Goal: Information Seeking & Learning: Learn about a topic

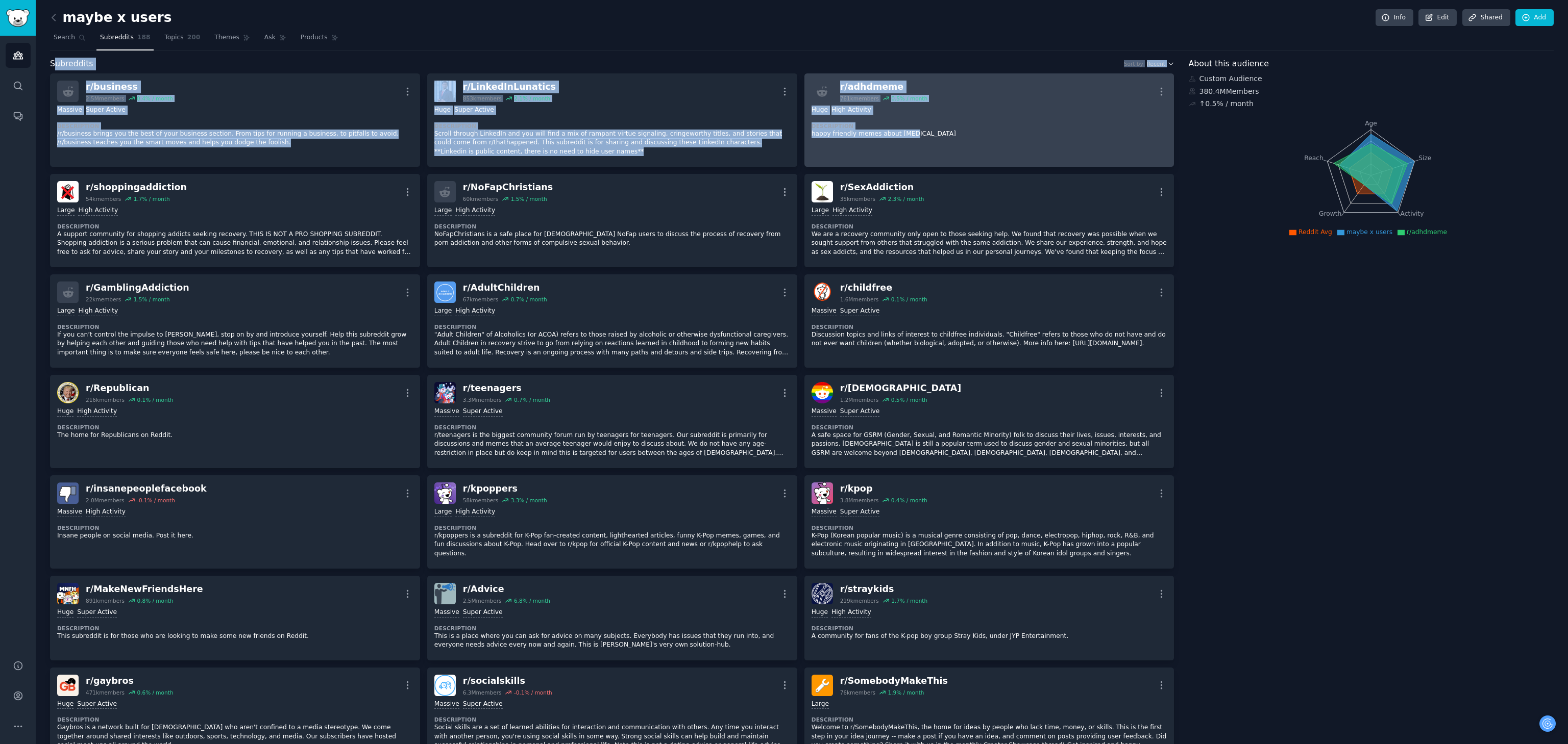
drag, startPoint x: 53, startPoint y: 69, endPoint x: 1111, endPoint y: 147, distance: 1060.9
copy div "ubreddits Sort by Recent r/ business 2.5M members 0.4 % / month More Massive Su…"
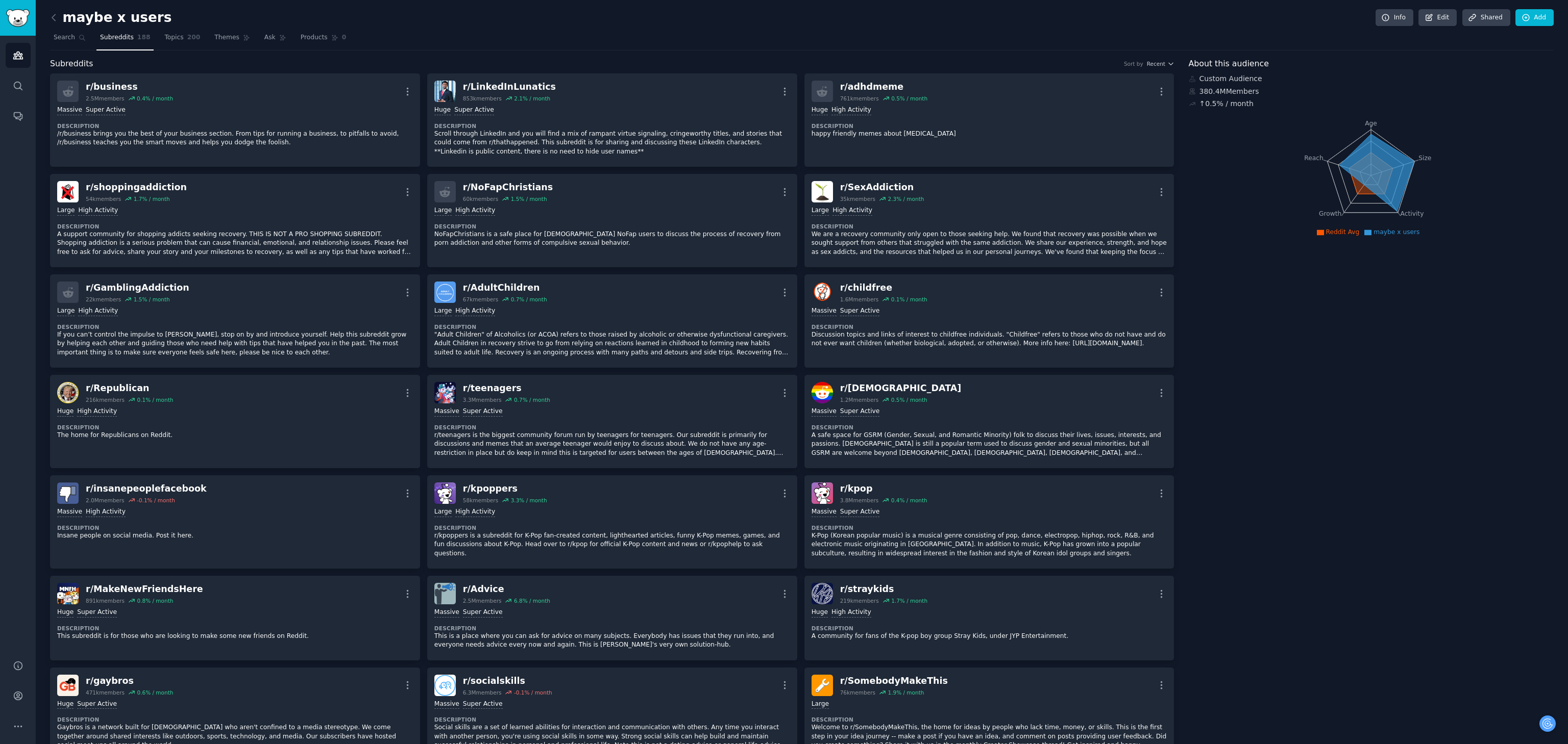
drag, startPoint x: 1246, startPoint y: 315, endPoint x: 1245, endPoint y: 343, distance: 28.0
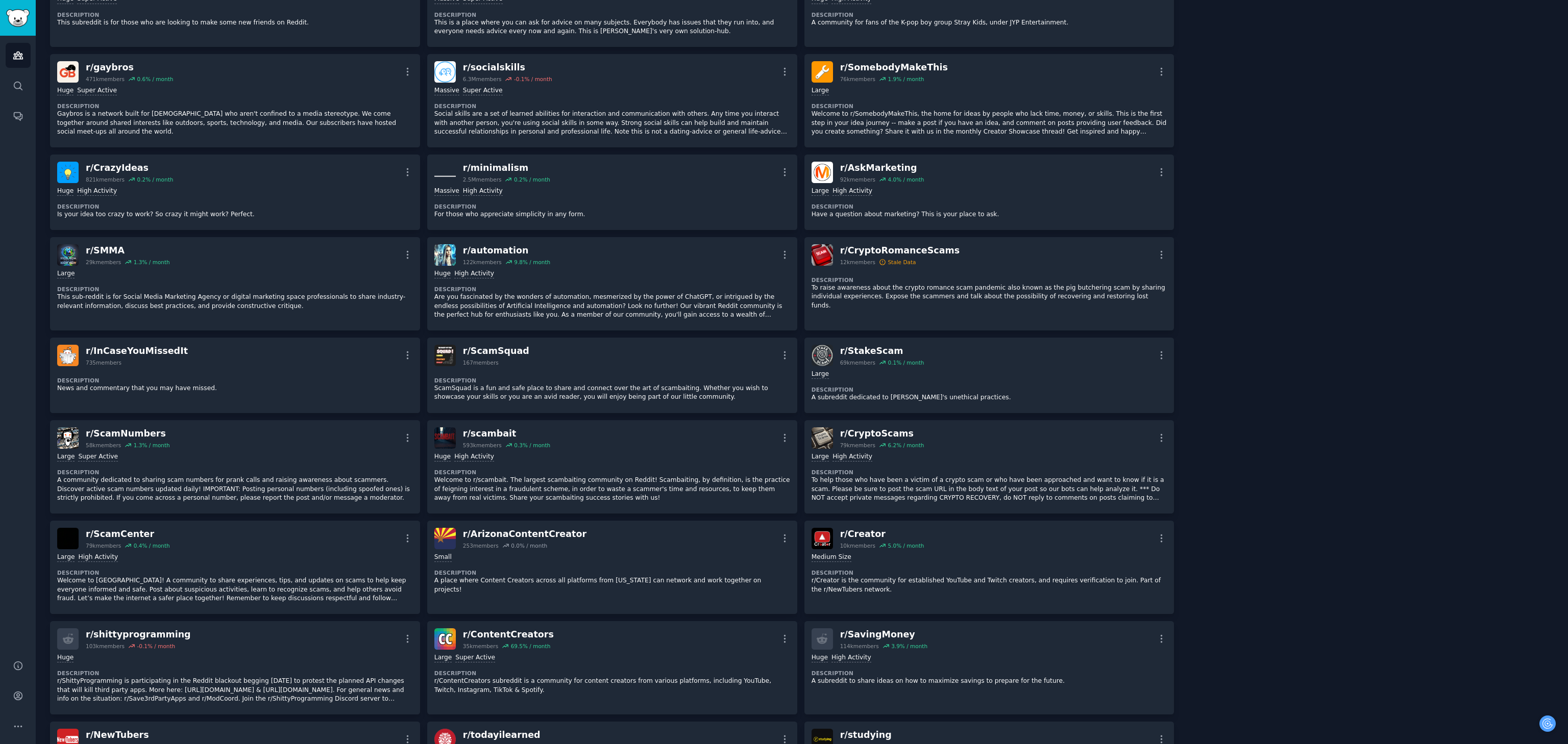
scroll to position [612, 0]
drag, startPoint x: 1296, startPoint y: 361, endPoint x: 1304, endPoint y: 460, distance: 99.3
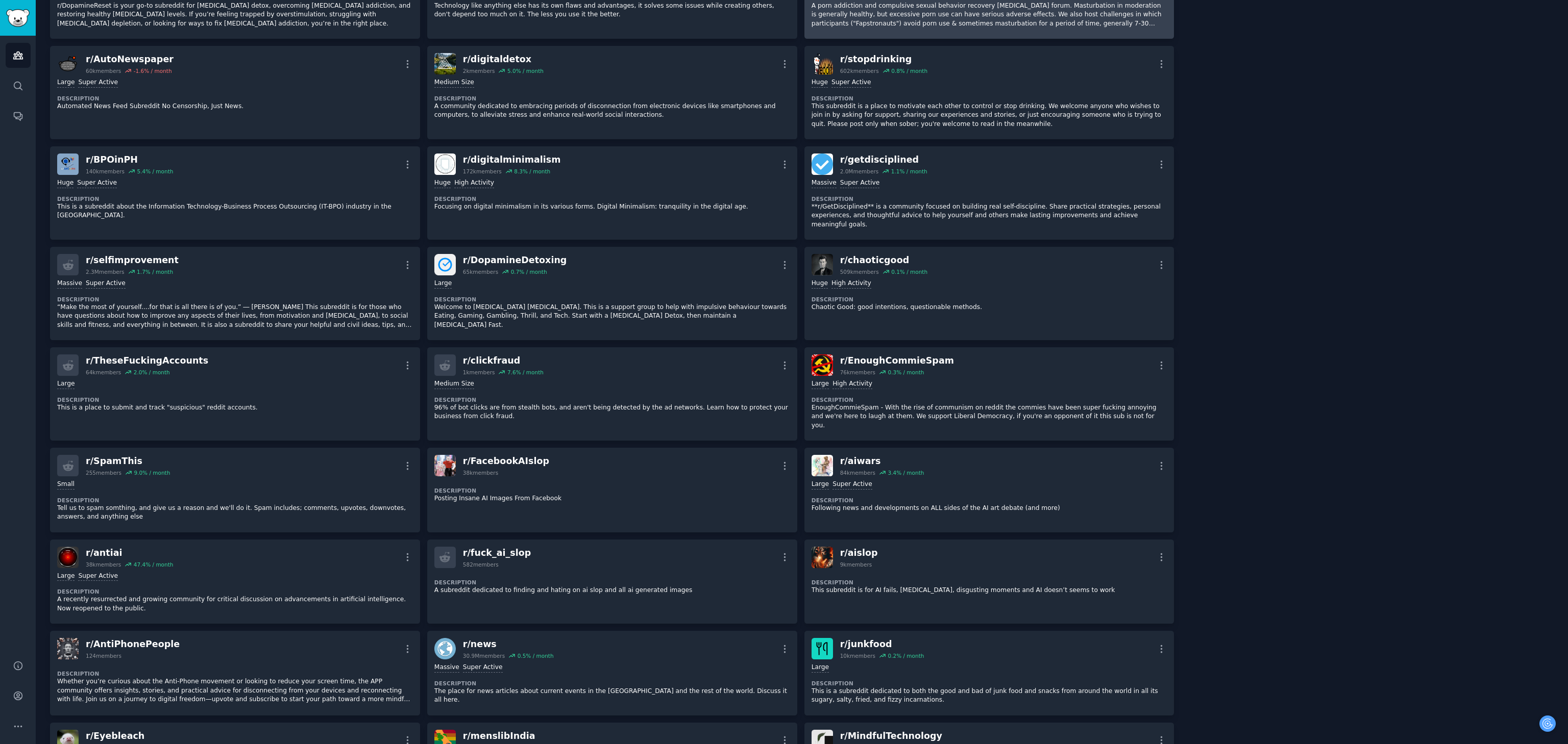
scroll to position [1938, 0]
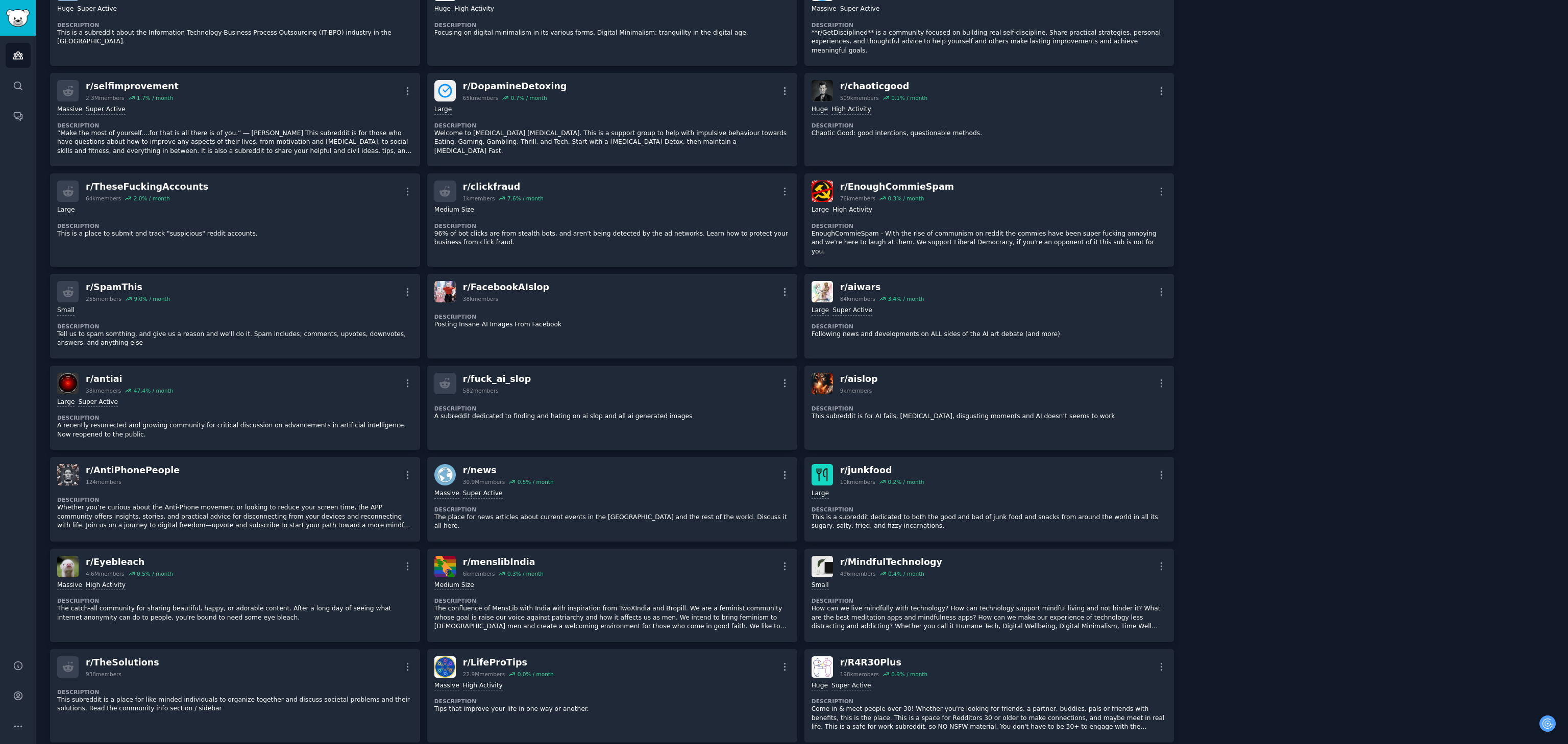
drag, startPoint x: 1271, startPoint y: 229, endPoint x: 1272, endPoint y: 297, distance: 68.0
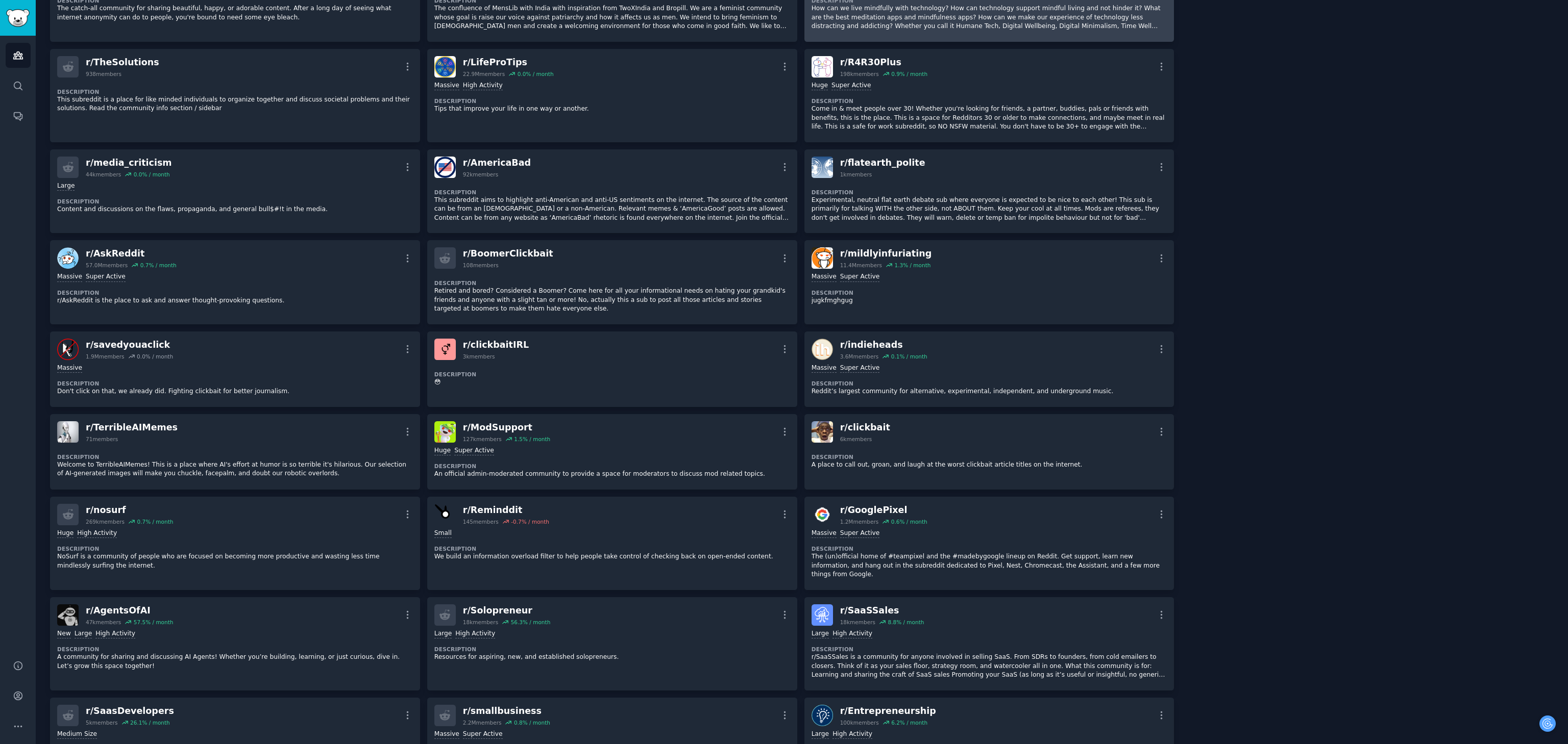
scroll to position [2652, 0]
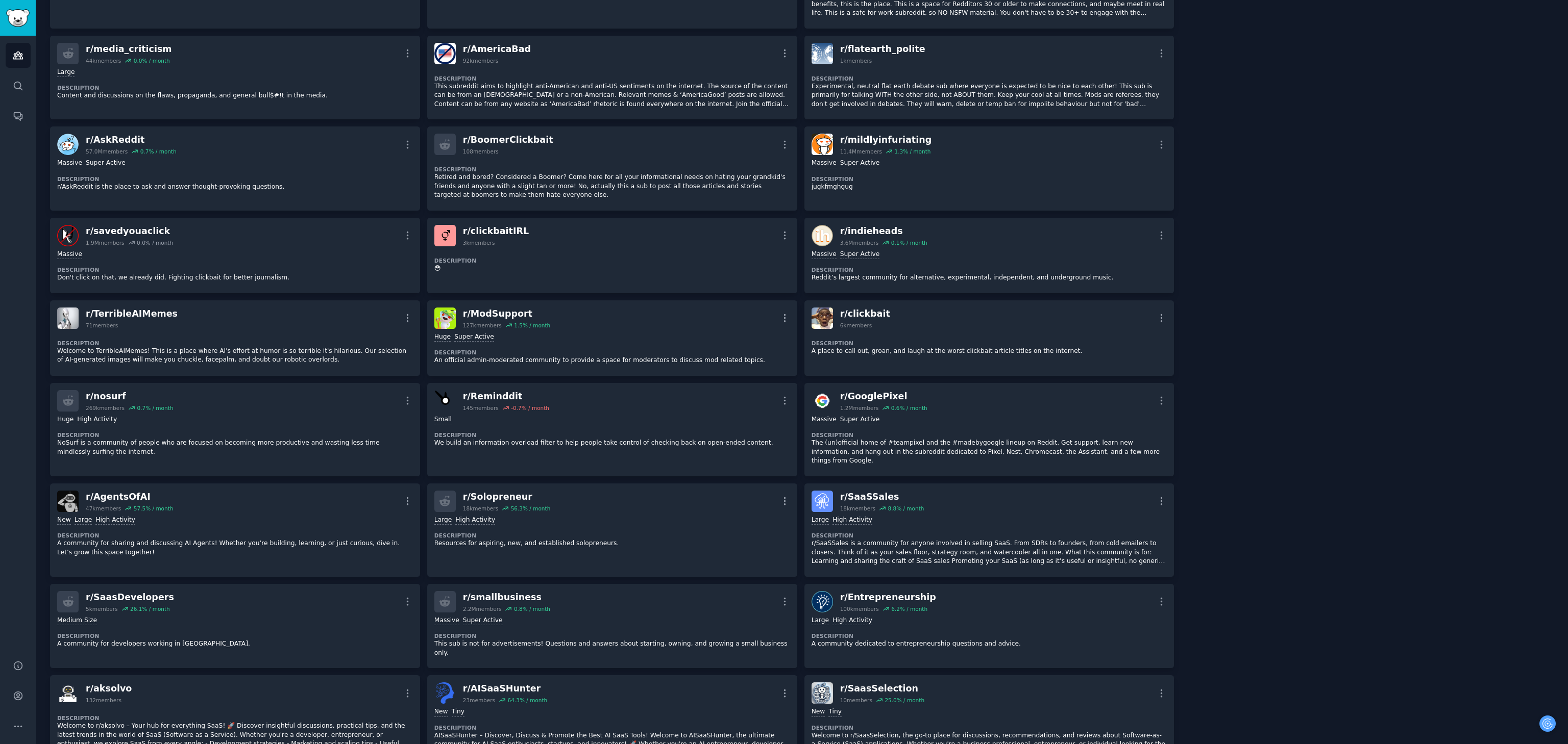
drag, startPoint x: 1237, startPoint y: 238, endPoint x: 1246, endPoint y: 319, distance: 81.5
drag, startPoint x: 1228, startPoint y: 181, endPoint x: 1240, endPoint y: 248, distance: 68.1
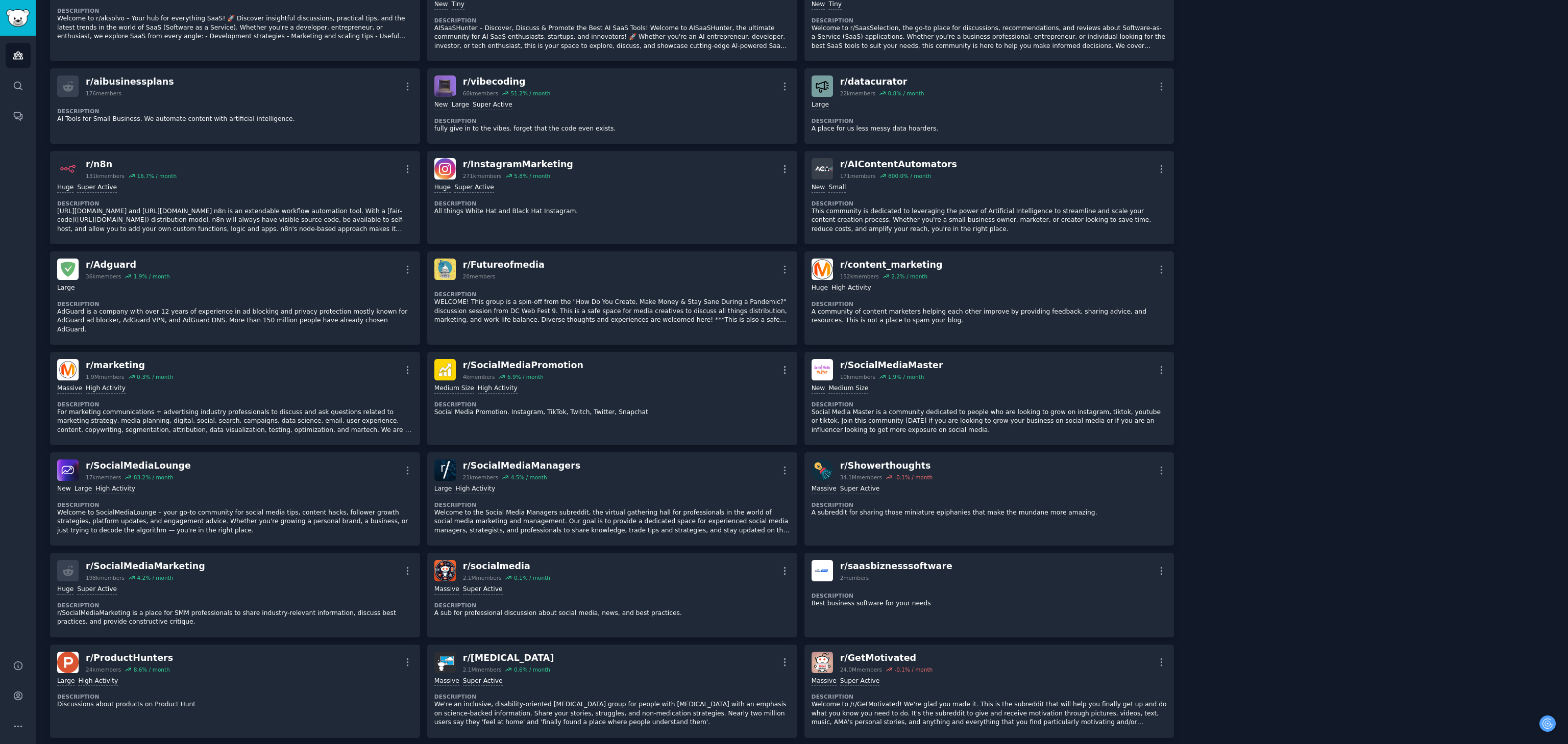
scroll to position [3367, 0]
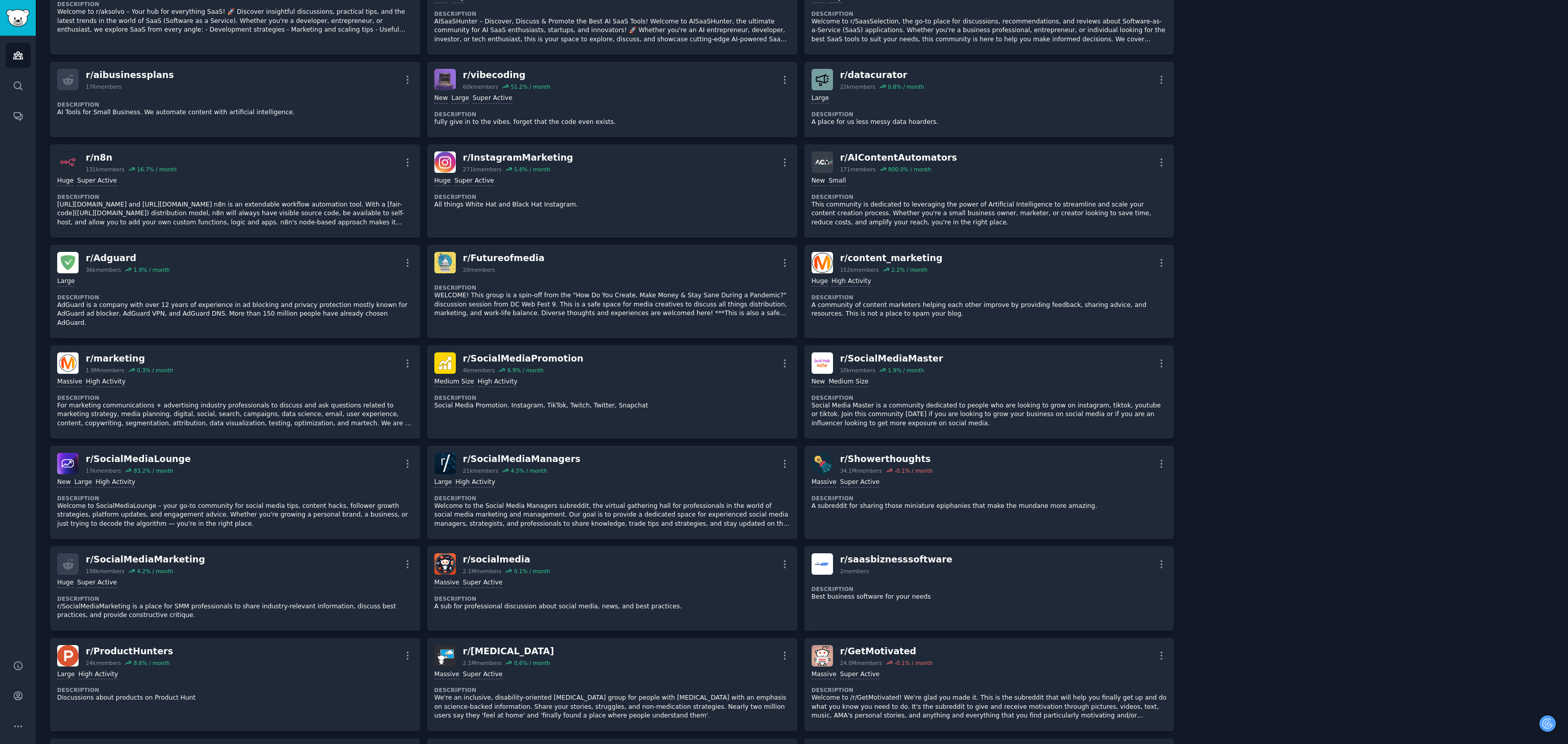
drag, startPoint x: 1349, startPoint y: 198, endPoint x: 1346, endPoint y: 244, distance: 46.1
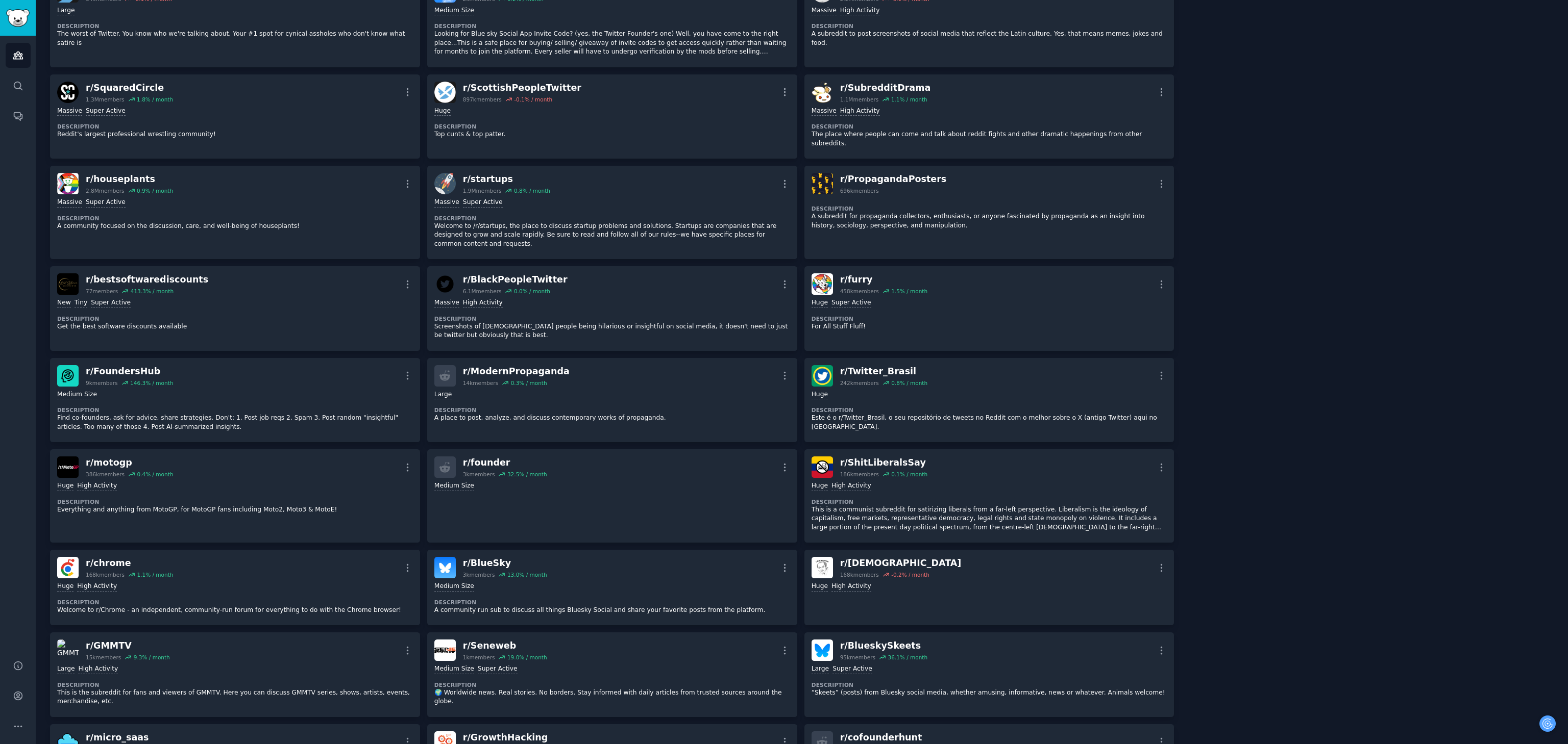
scroll to position [4794, 0]
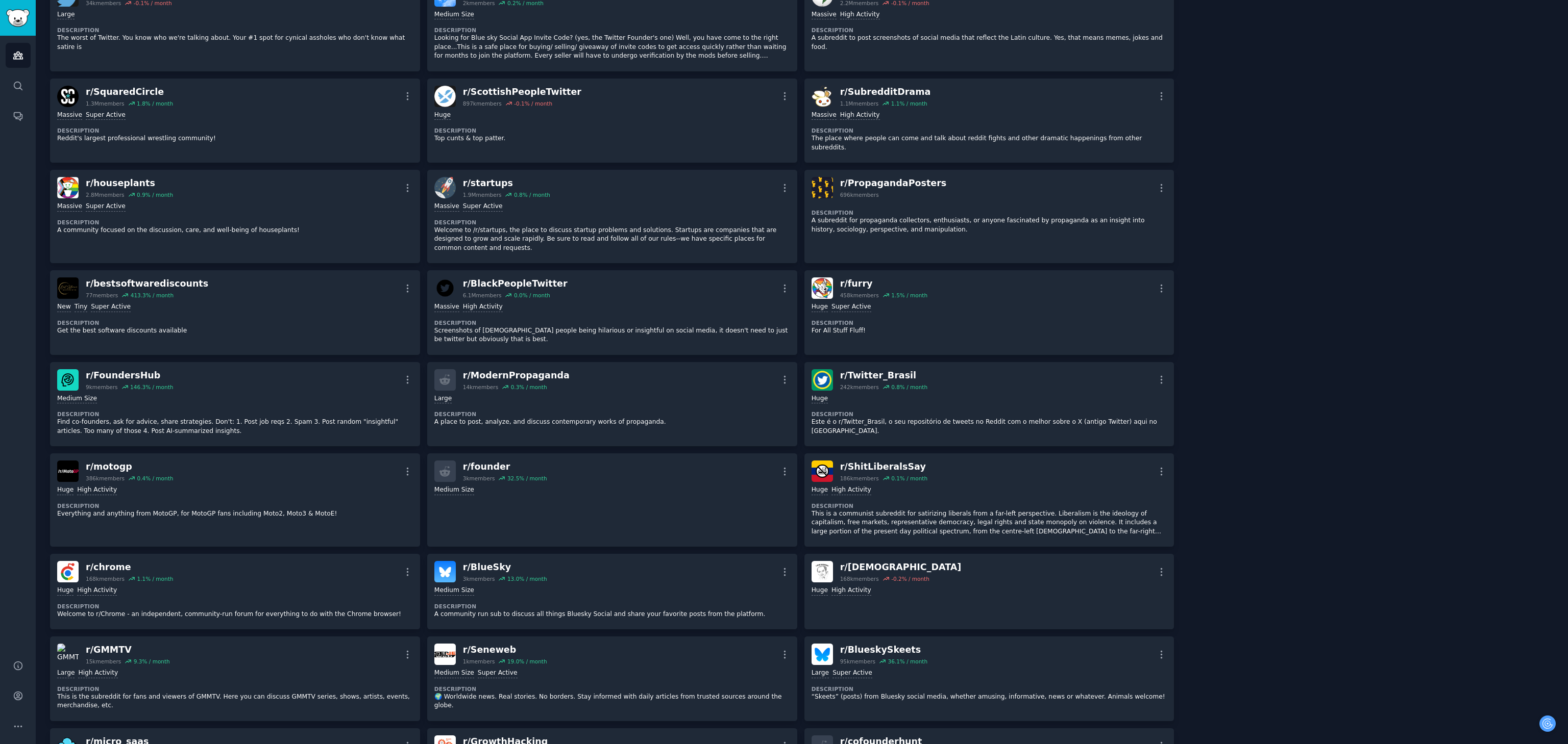
drag, startPoint x: 1212, startPoint y: 315, endPoint x: 1209, endPoint y: 653, distance: 338.0
drag, startPoint x: 1207, startPoint y: 674, endPoint x: 1209, endPoint y: 747, distance: 73.0
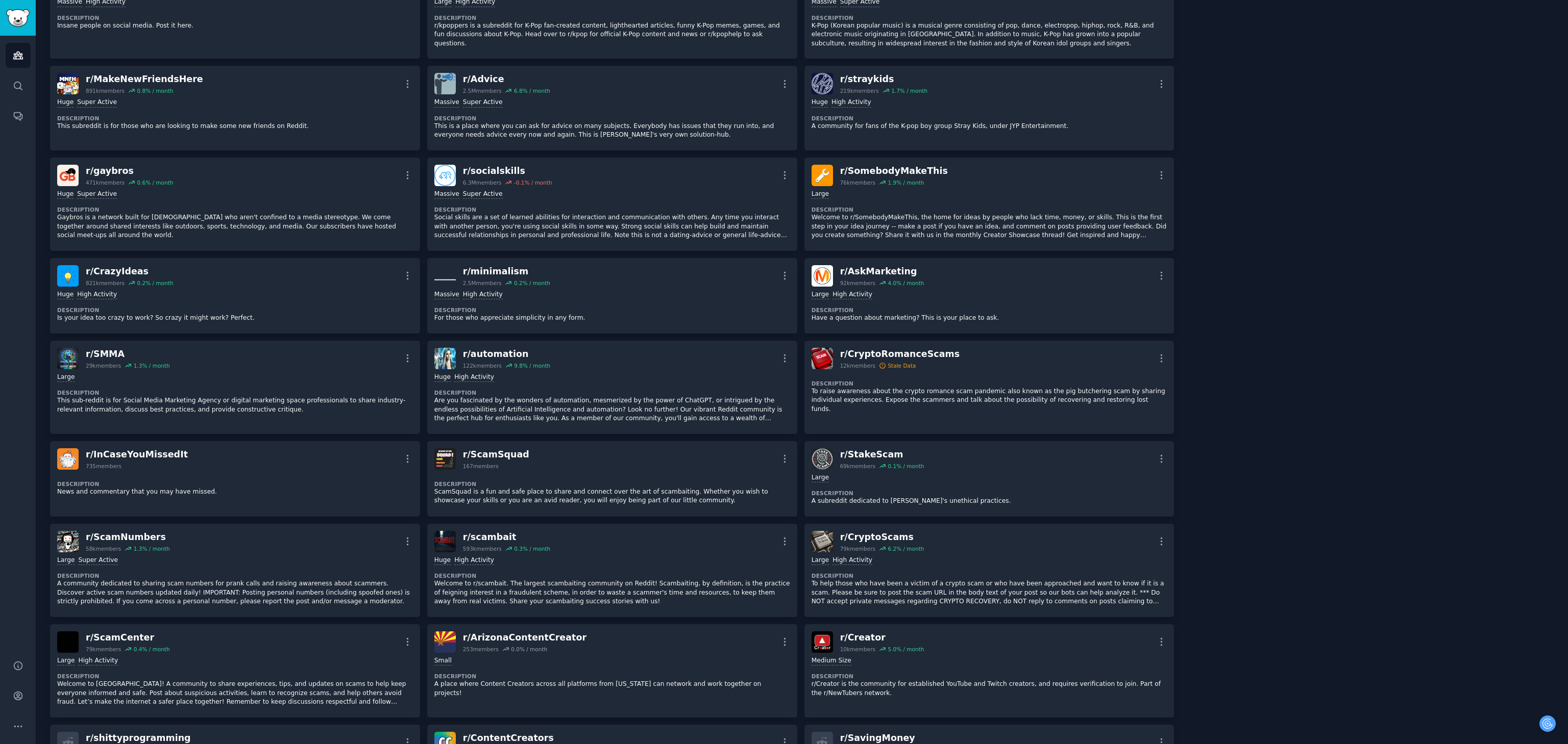
scroll to position [0, 0]
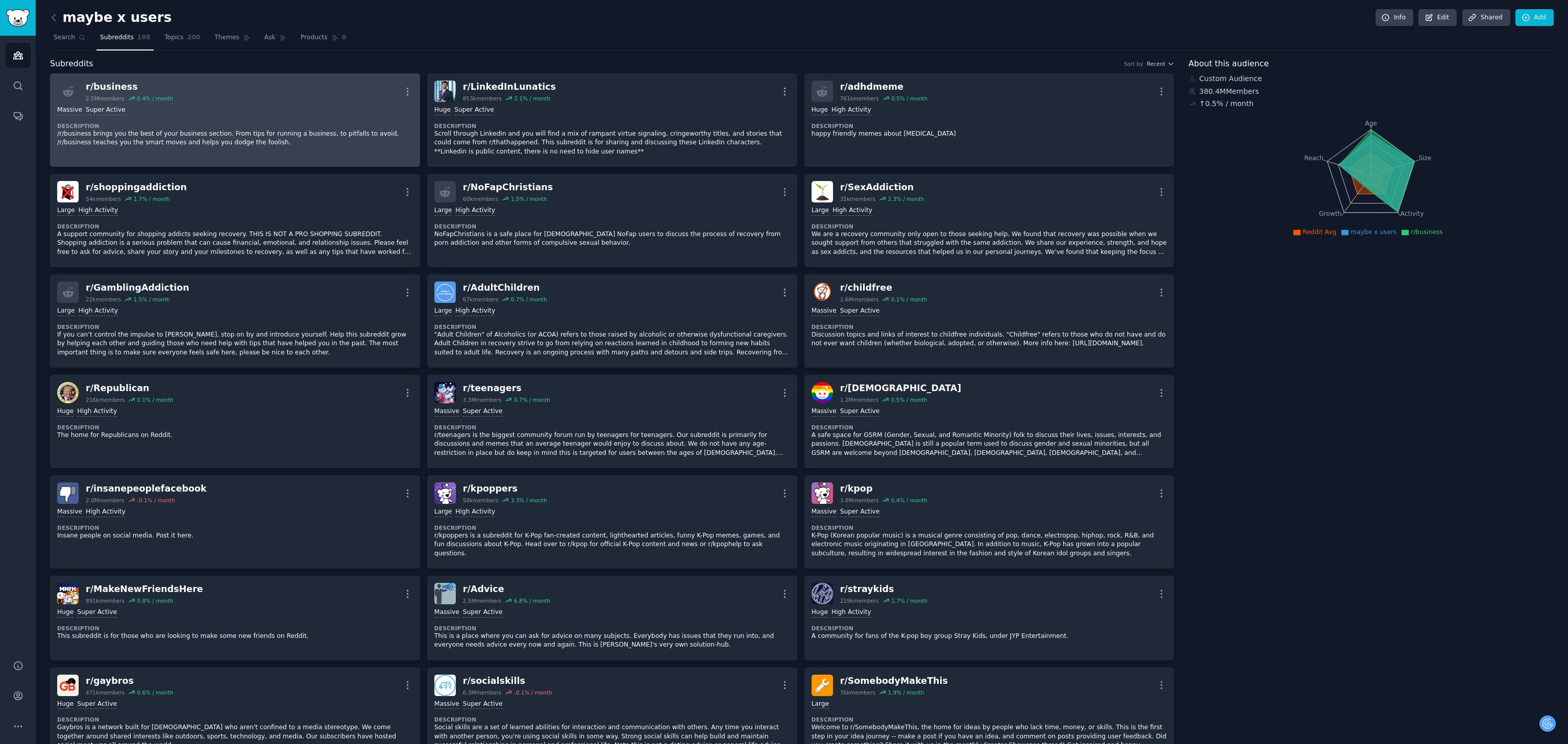
click at [294, 91] on div "r/ business 2.5M members 0.4 % / month More" at bounding box center [234, 91] width 356 height 22
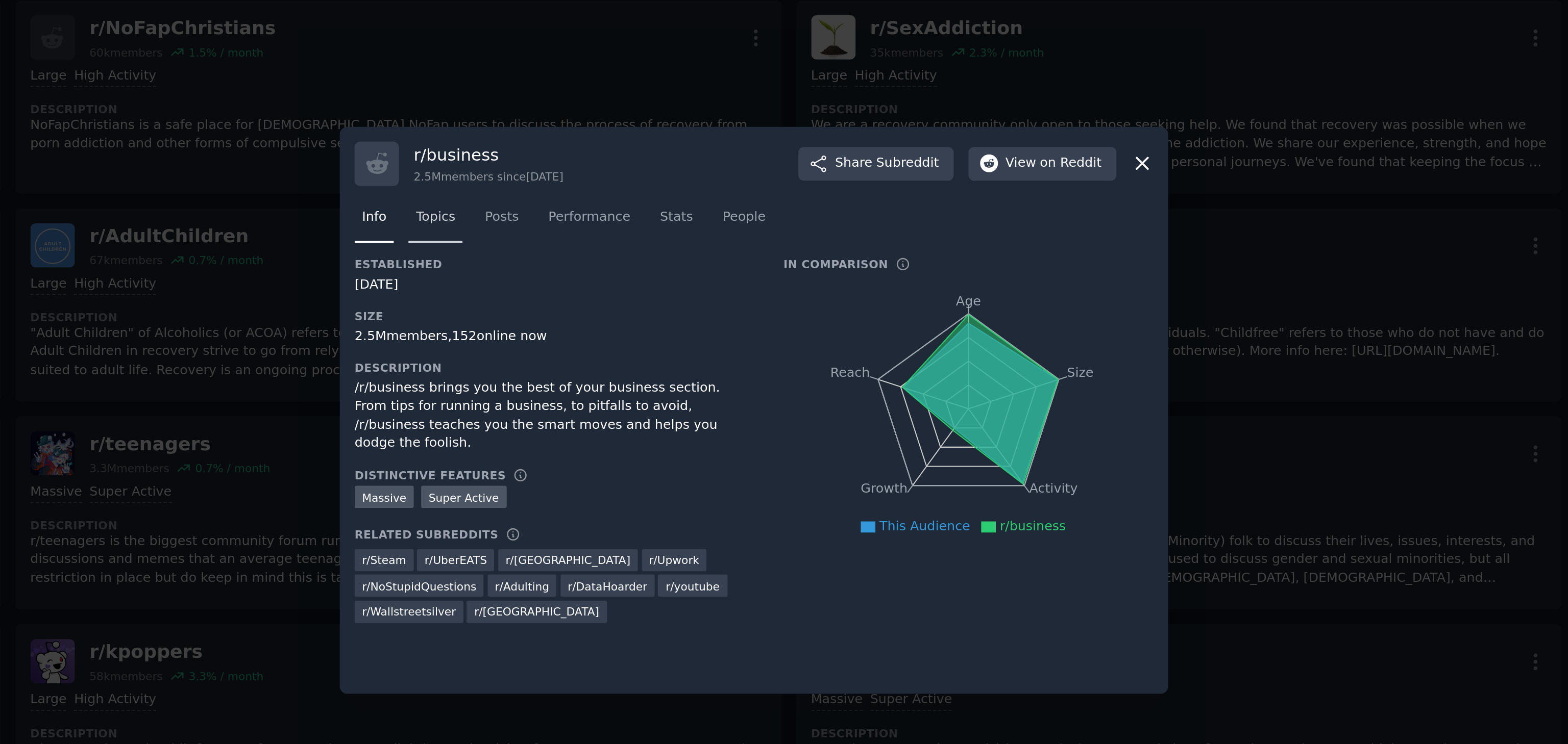
click at [622, 274] on span "Topics" at bounding box center [630, 278] width 19 height 9
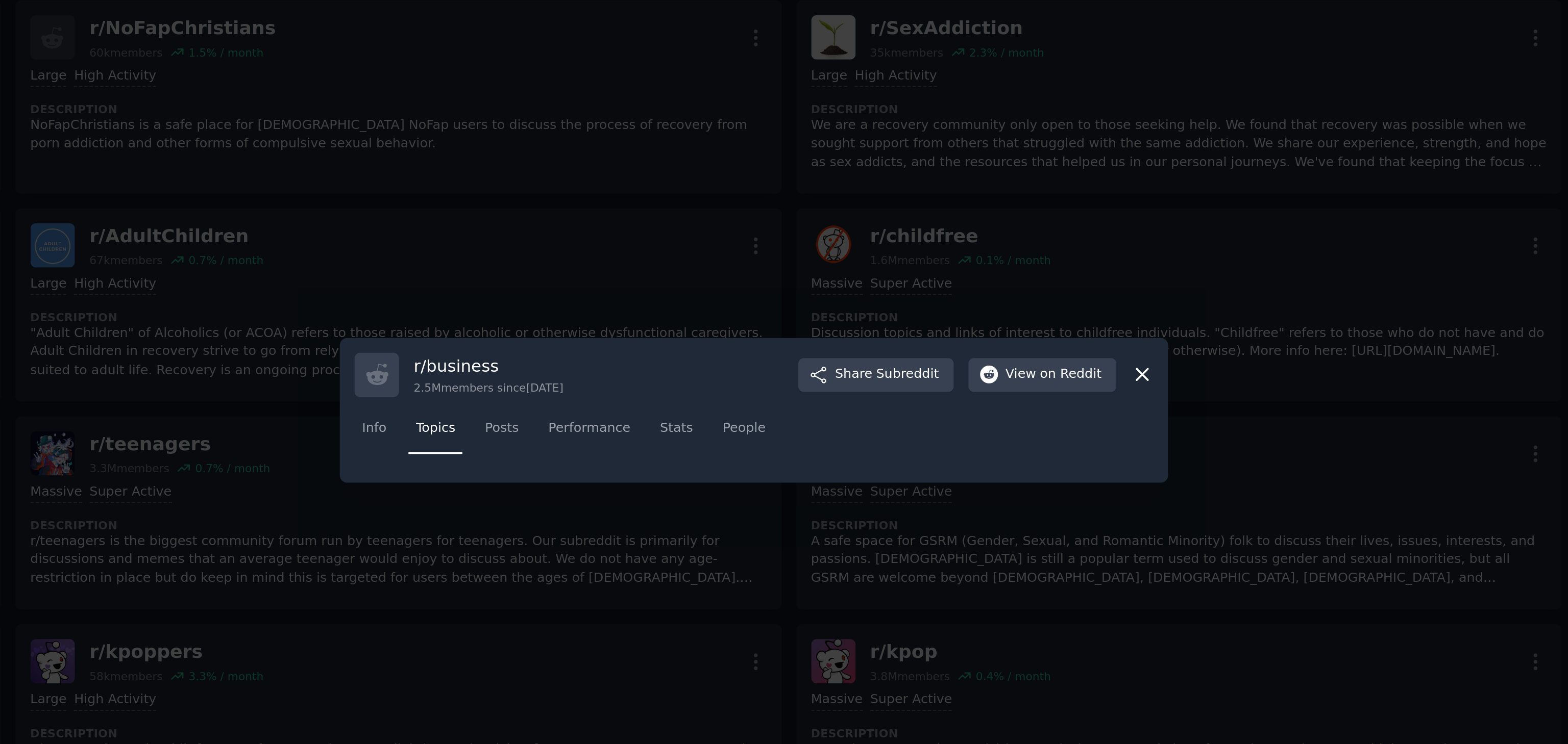
click at [634, 380] on span "Topics" at bounding box center [630, 380] width 19 height 9
click at [653, 378] on span "Posts" at bounding box center [661, 380] width 17 height 9
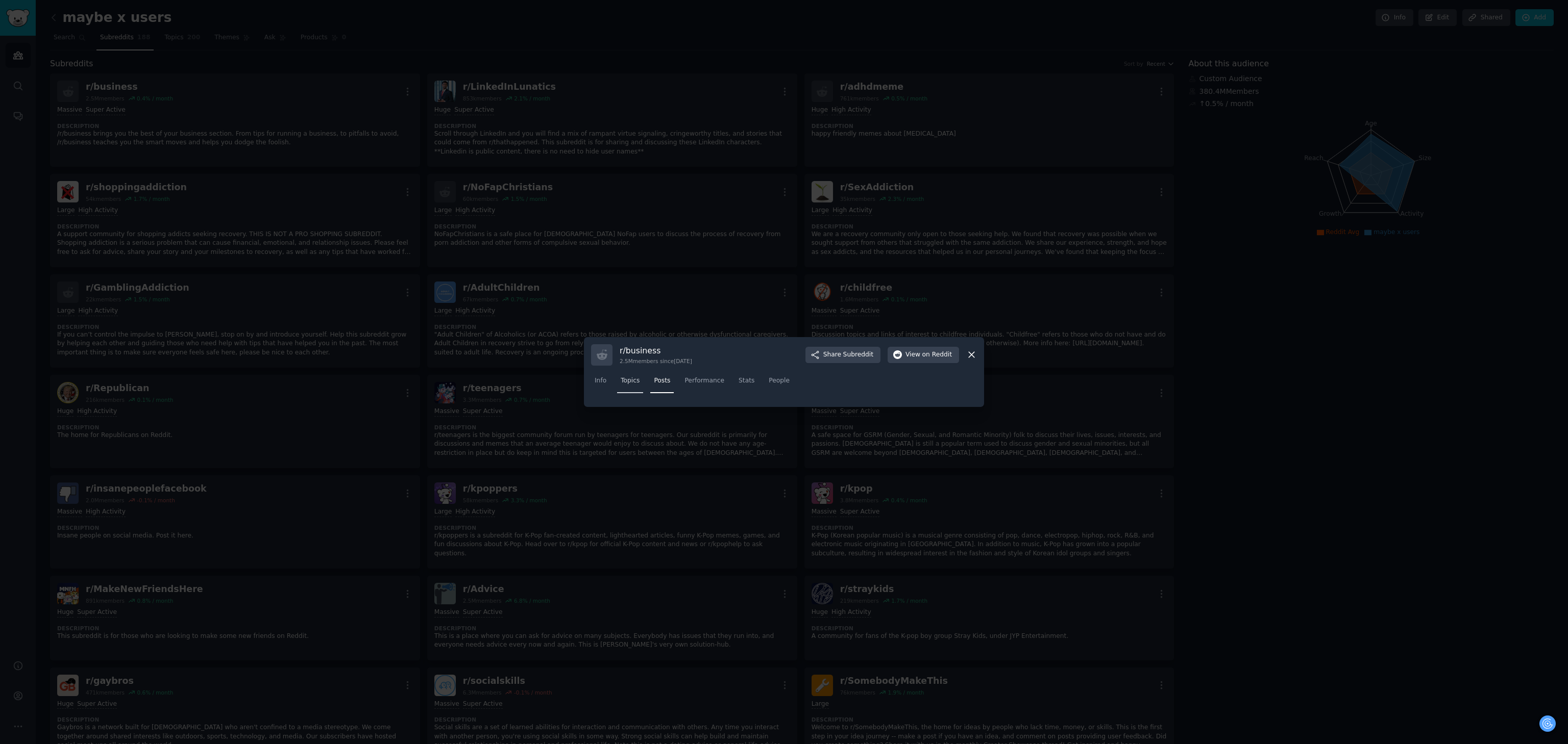
click at [617, 382] on link "Topics" at bounding box center [630, 383] width 26 height 21
click at [974, 359] on icon at bounding box center [971, 354] width 11 height 11
click at [974, 349] on p "Discussion topics and links of interest to childfree individuals. "Childfree" r…" at bounding box center [988, 340] width 356 height 18
click at [436, 185] on div at bounding box center [445, 192] width 22 height 22
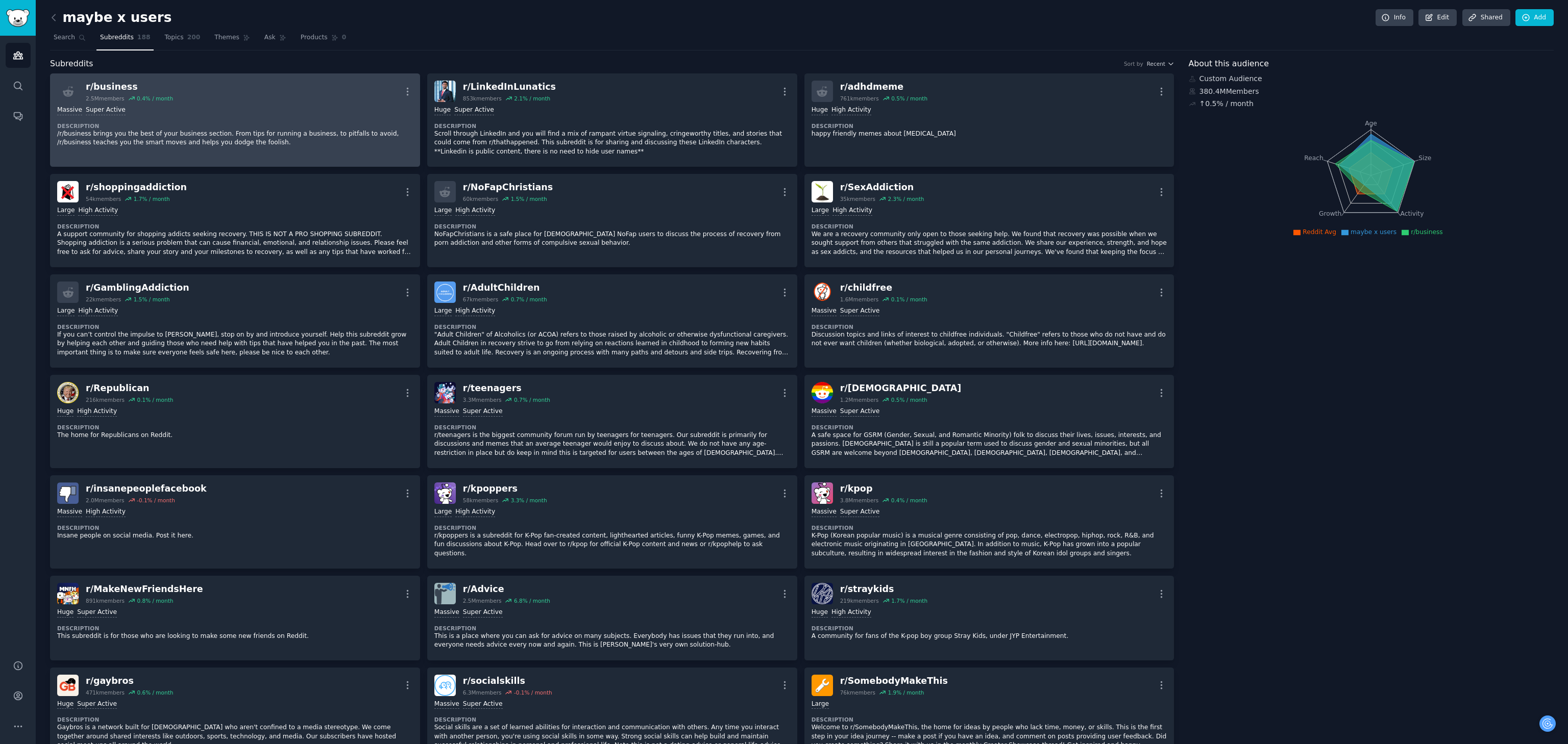
click at [216, 111] on div "1,000,000+ members Massive Super Active" at bounding box center [234, 111] width 356 height 10
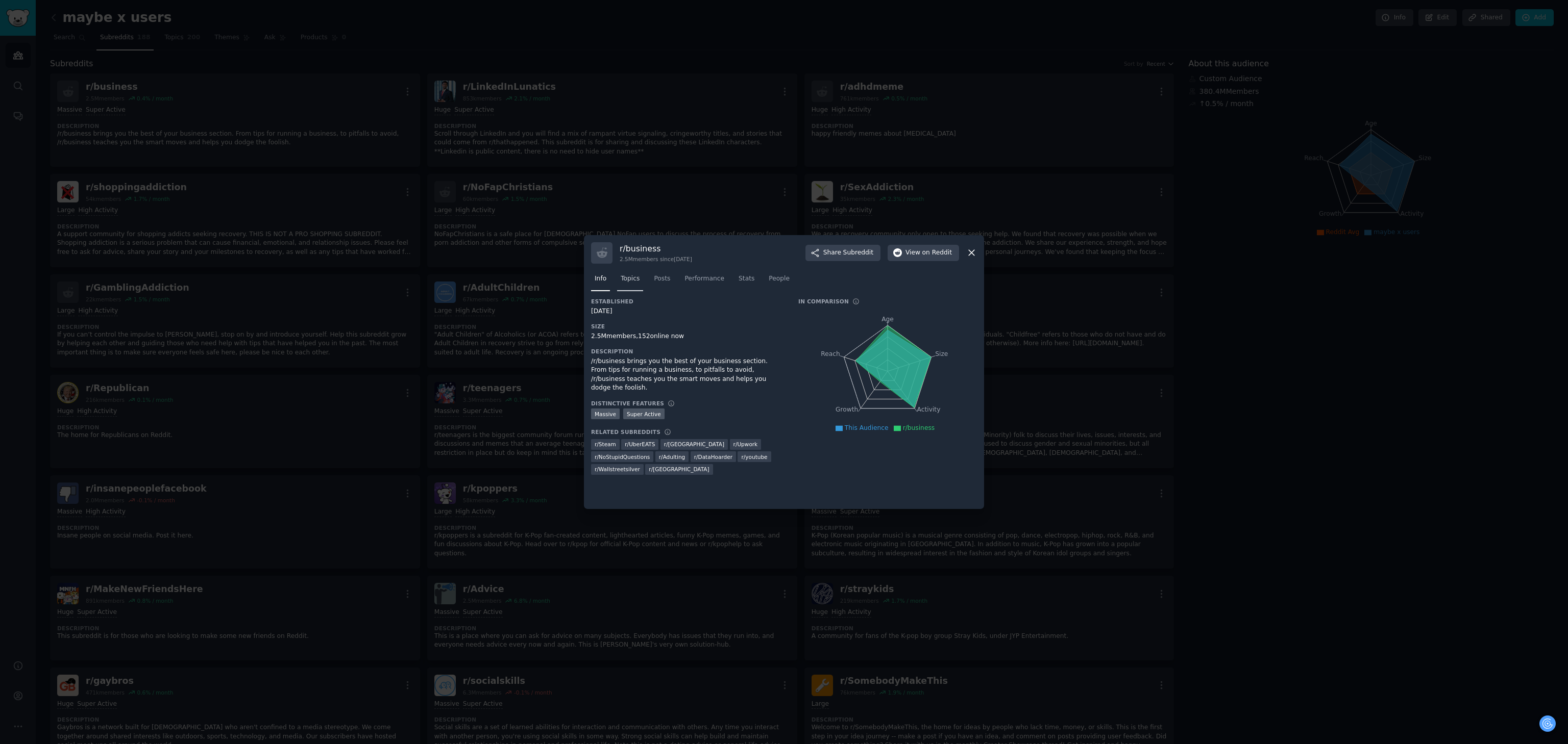
click at [618, 282] on link "Topics" at bounding box center [630, 281] width 26 height 21
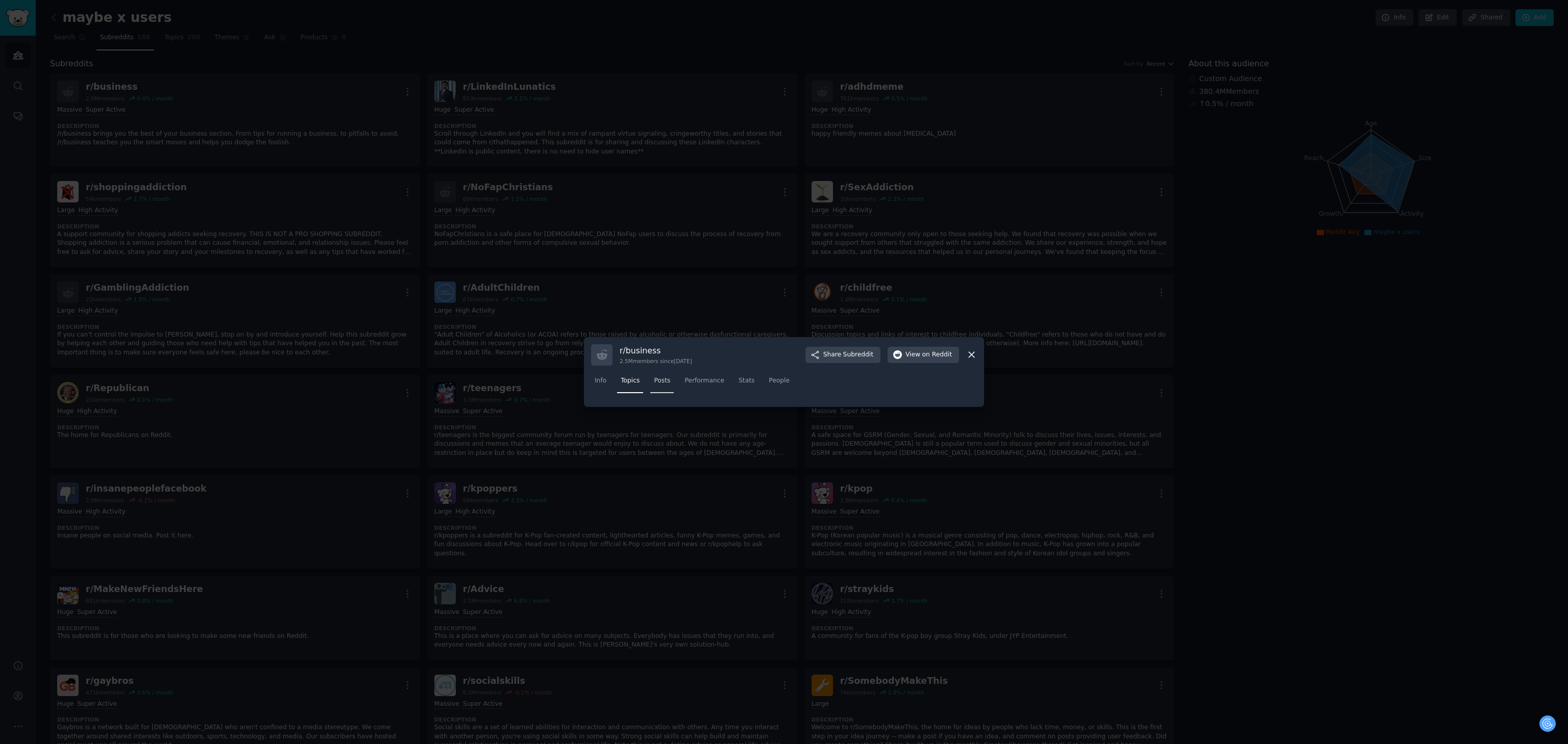
click at [661, 380] on span "Posts" at bounding box center [661, 380] width 17 height 9
click at [969, 355] on icon at bounding box center [971, 354] width 11 height 11
click at [974, 356] on link "r/ childfree 1.6M members 0.1 % / month More Massive Super Active Description D…" at bounding box center [989, 320] width 370 height 93
